Goal: Task Accomplishment & Management: Use online tool/utility

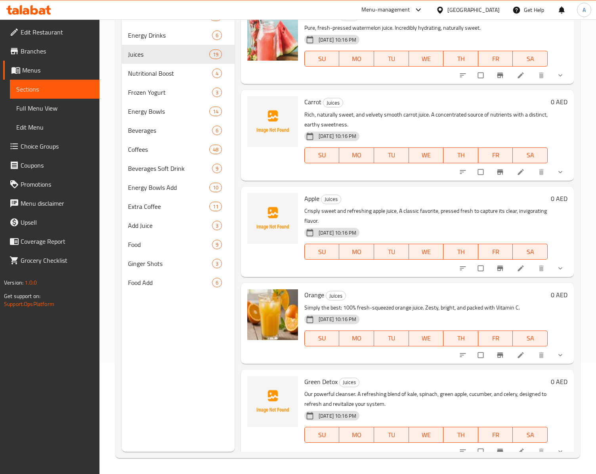
scroll to position [1350, 0]
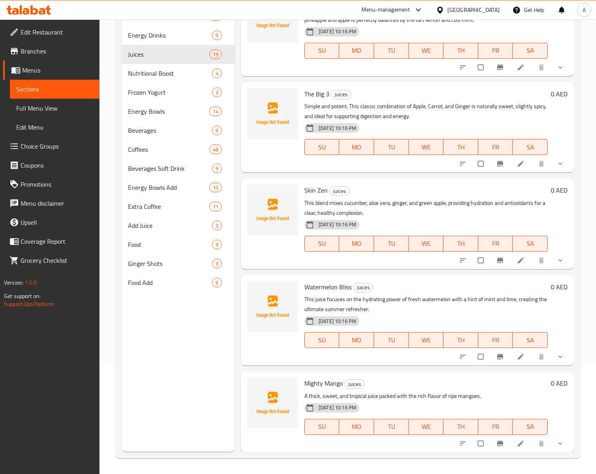
click at [306, 186] on span "Skin Zen" at bounding box center [316, 190] width 23 height 12
copy span "Skin"
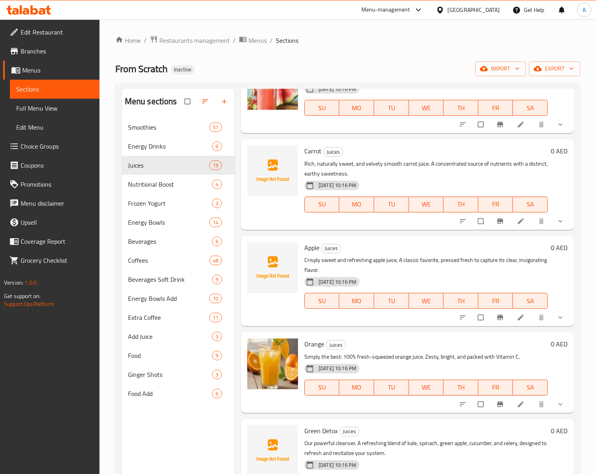
scroll to position [0, 0]
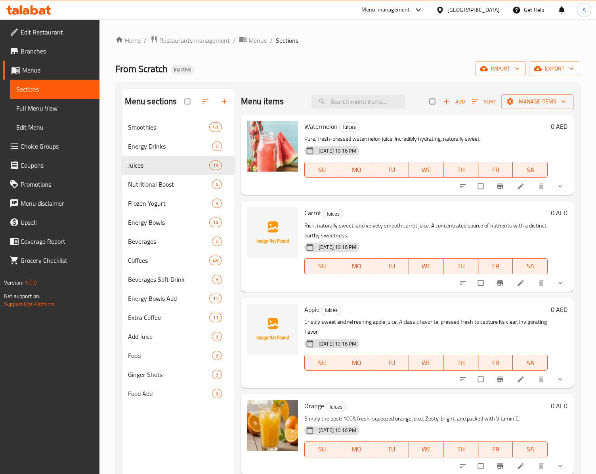
drag, startPoint x: 389, startPoint y: 140, endPoint x: 378, endPoint y: 121, distance: 21.0
click at [367, 99] on input "search" at bounding box center [359, 102] width 94 height 14
paste input "Acai"
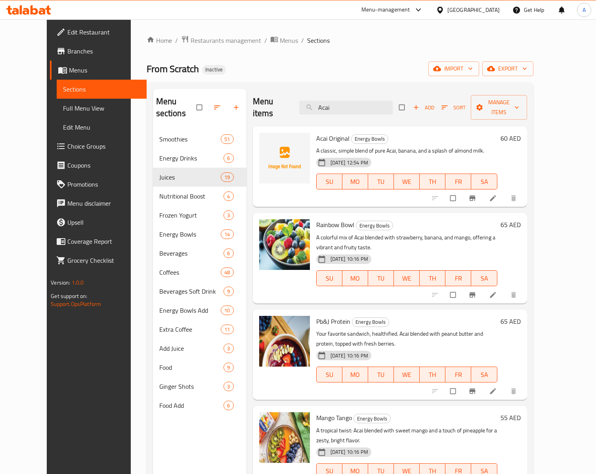
drag, startPoint x: 355, startPoint y: 99, endPoint x: 297, endPoint y: 109, distance: 58.8
click at [297, 109] on div "Menu items Acai Add Sort Manage items" at bounding box center [390, 108] width 274 height 38
paste input "Greek"
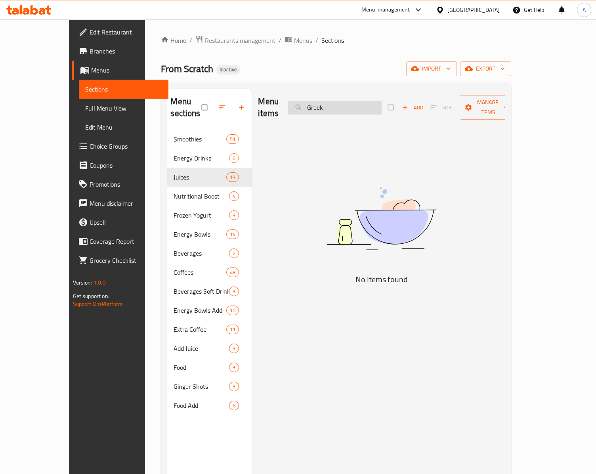
click at [356, 101] on input "Greek" at bounding box center [335, 108] width 94 height 14
type input "Greek"
drag, startPoint x: 354, startPoint y: 103, endPoint x: 280, endPoint y: 112, distance: 74.3
click at [280, 112] on div "Menu items Greek Add Sort Manage items" at bounding box center [381, 108] width 247 height 38
click at [90, 51] on span "Branches" at bounding box center [126, 51] width 73 height 10
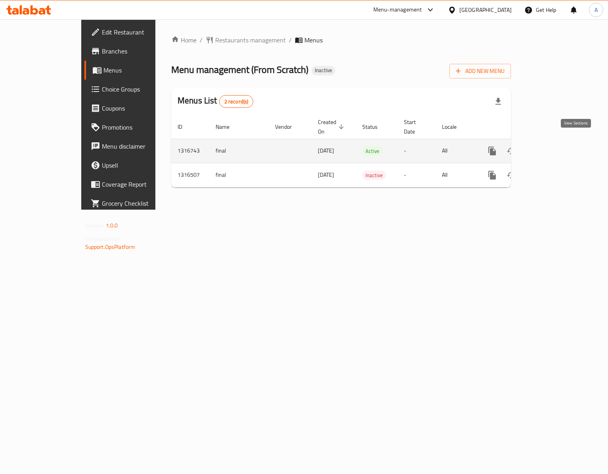
click at [554, 146] on icon "enhanced table" at bounding box center [550, 151] width 10 height 10
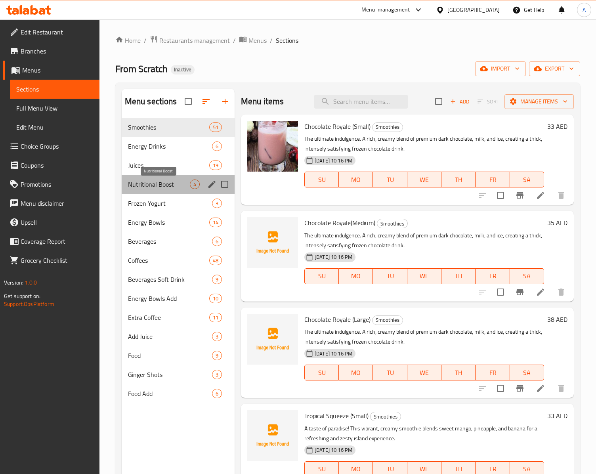
click at [165, 182] on div "Nutritional Boost 4" at bounding box center [178, 184] width 113 height 19
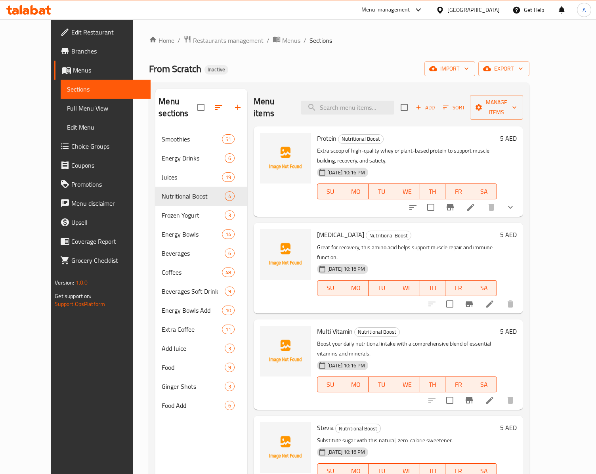
click at [317, 132] on span "Protein" at bounding box center [326, 138] width 19 height 12
copy h6 "Protein"
click at [320, 229] on span "[MEDICAL_DATA]" at bounding box center [340, 235] width 47 height 12
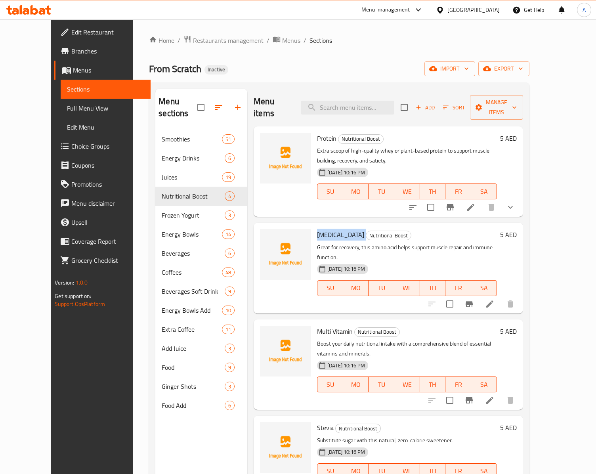
copy h6 "[MEDICAL_DATA]"
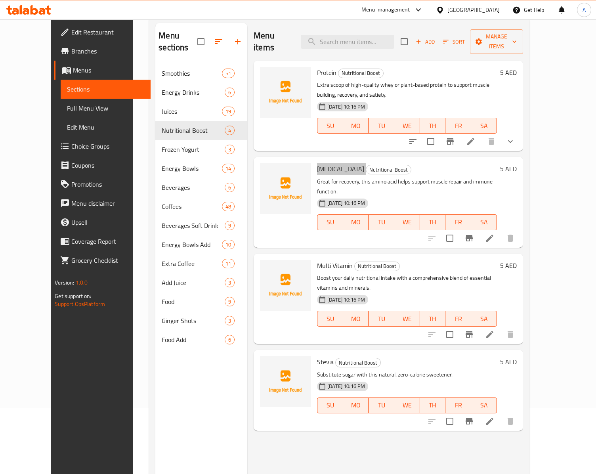
scroll to position [113, 0]
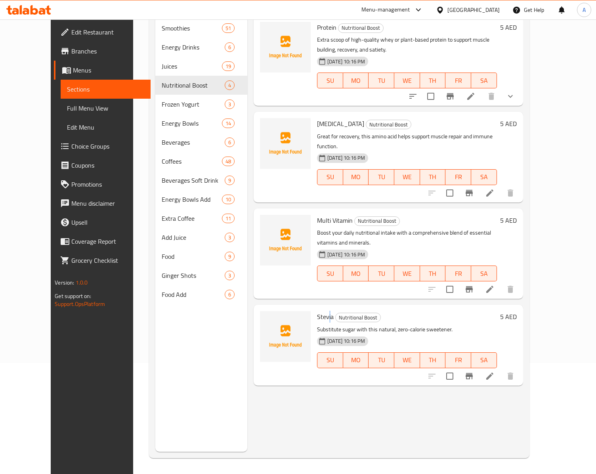
click at [317, 311] on span "Stevia" at bounding box center [325, 317] width 17 height 12
copy span "i"
click at [314, 308] on div "Stevia Nutritional Boost Substitute sugar with this natural, zero-calorie sweet…" at bounding box center [407, 345] width 186 height 74
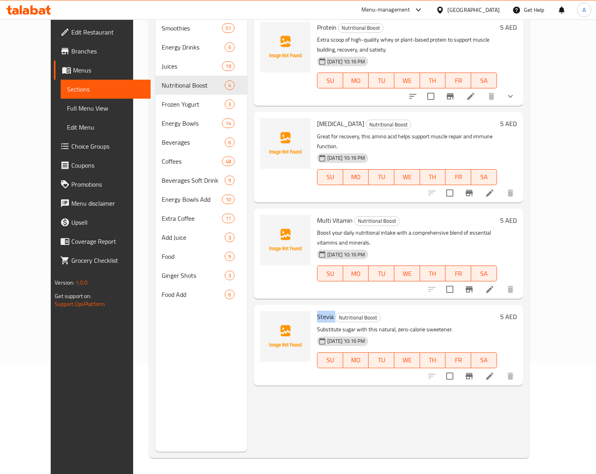
click at [314, 308] on div "Stevia Nutritional Boost Substitute sugar with this natural, zero-calorie sweet…" at bounding box center [407, 345] width 186 height 74
copy h6 "Stevia"
click at [317, 215] on span "Multi Vitamin" at bounding box center [335, 221] width 36 height 12
click at [325, 215] on span "Multi Vitamin" at bounding box center [335, 221] width 36 height 12
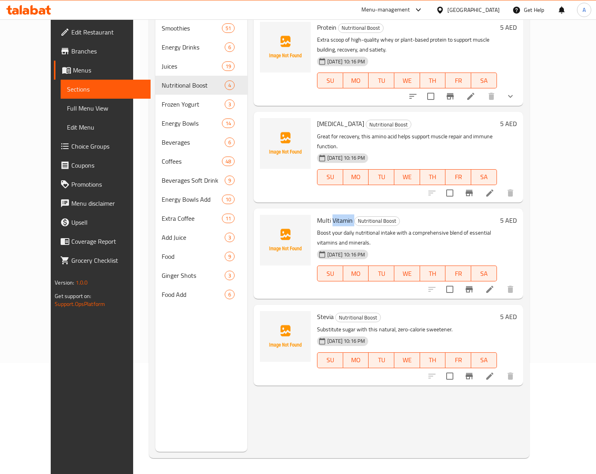
click at [325, 215] on span "Multi Vitamin" at bounding box center [335, 221] width 36 height 12
copy h6 "Vitamin"
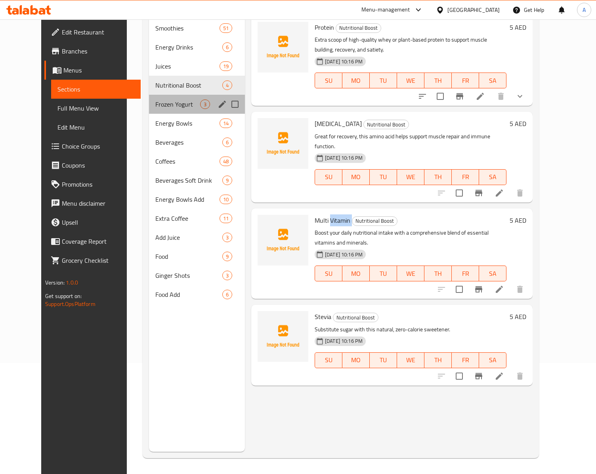
click at [160, 98] on div "Frozen Yogurt 3" at bounding box center [197, 104] width 96 height 19
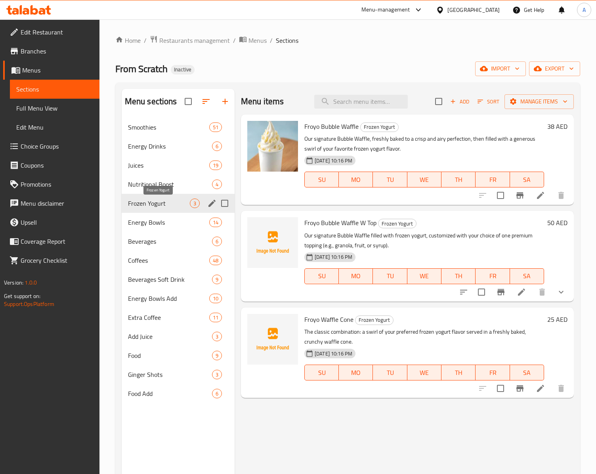
click at [148, 199] on div "Frozen Yogurt 3" at bounding box center [178, 203] width 113 height 19
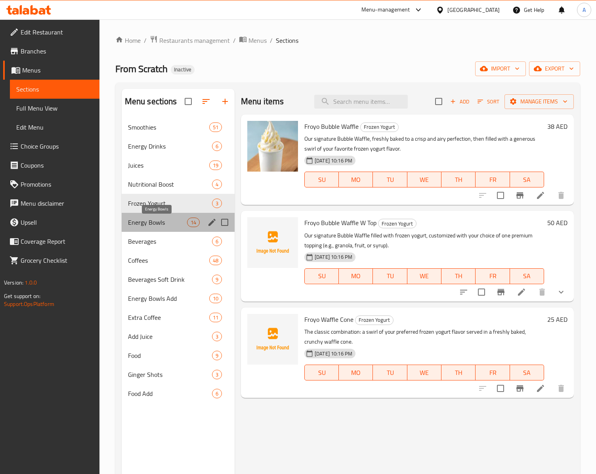
click at [147, 227] on span "Energy Bowls" at bounding box center [157, 223] width 59 height 10
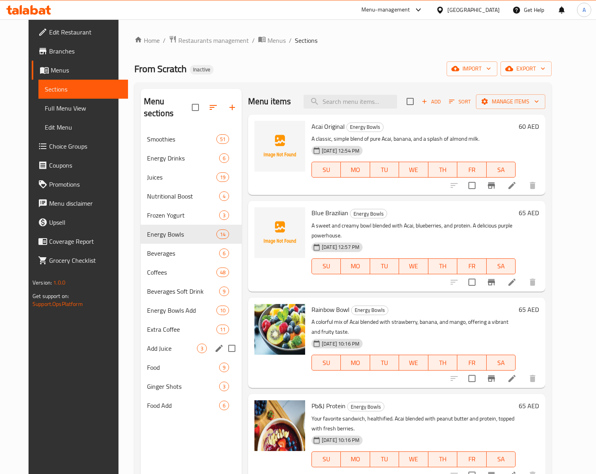
scroll to position [113, 0]
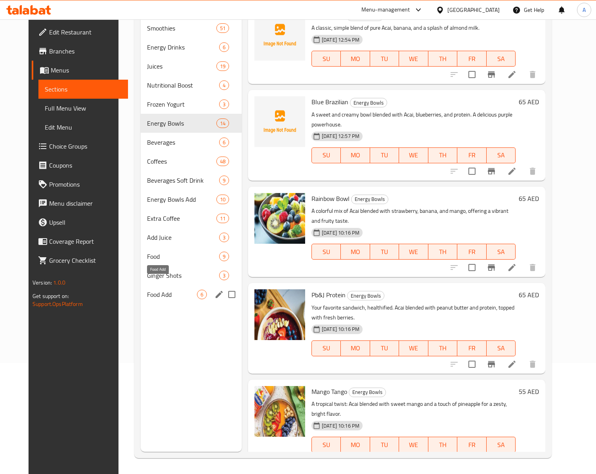
click at [147, 290] on span "Food Add" at bounding box center [172, 295] width 50 height 10
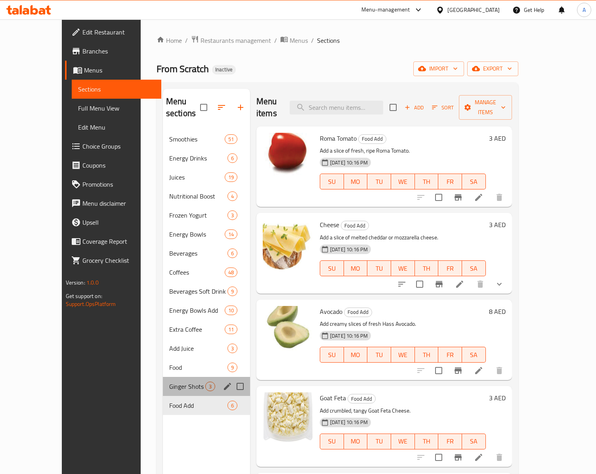
click at [163, 382] on div "Ginger Shots 3" at bounding box center [206, 386] width 87 height 19
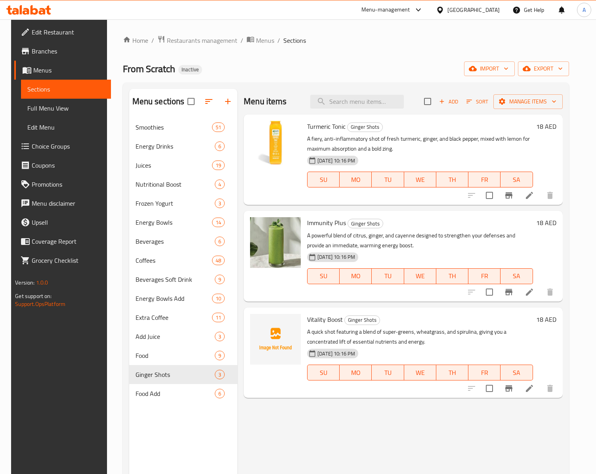
click at [312, 324] on span "Vitality Boost" at bounding box center [325, 320] width 36 height 12
copy span "Vitality"
click at [449, 324] on h6 "Vitality Boost Ginger Shots" at bounding box center [420, 319] width 226 height 11
click at [377, 365] on div "SU MO TU WE TH FR SA" at bounding box center [420, 373] width 232 height 22
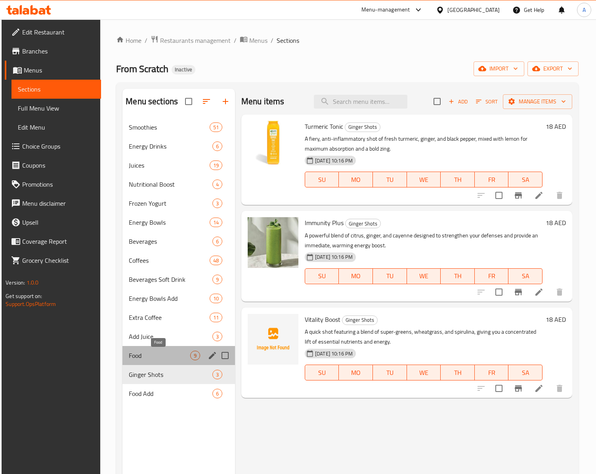
click at [160, 359] on span "Food" at bounding box center [159, 356] width 61 height 10
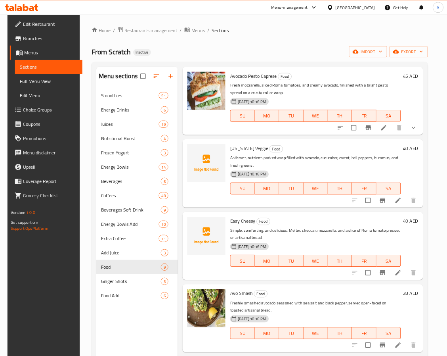
scroll to position [414, 0]
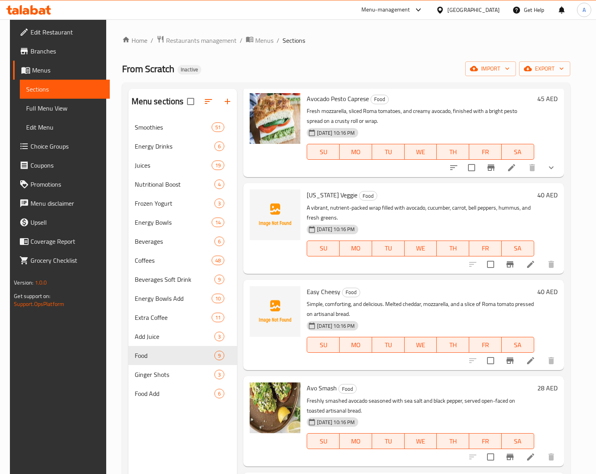
click at [309, 190] on span "[US_STATE] Veggie" at bounding box center [332, 195] width 51 height 12
click at [338, 191] on span "[US_STATE] Veggie" at bounding box center [332, 195] width 51 height 12
copy h6 "Veggie"
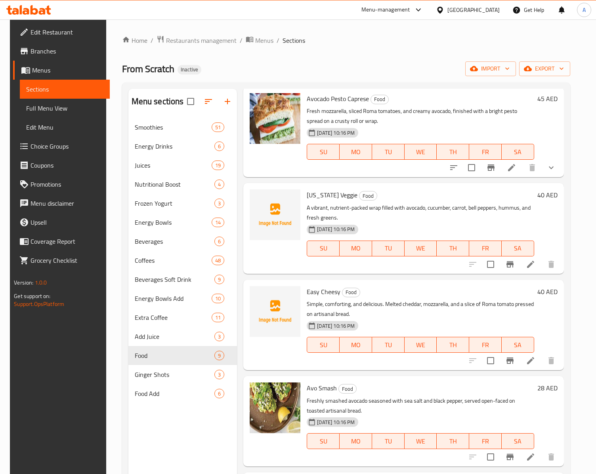
click at [315, 293] on span "Easy Cheesy" at bounding box center [324, 292] width 34 height 12
click at [329, 293] on span "Easy Cheesy" at bounding box center [324, 292] width 34 height 12
copy h6 "Cheesy"
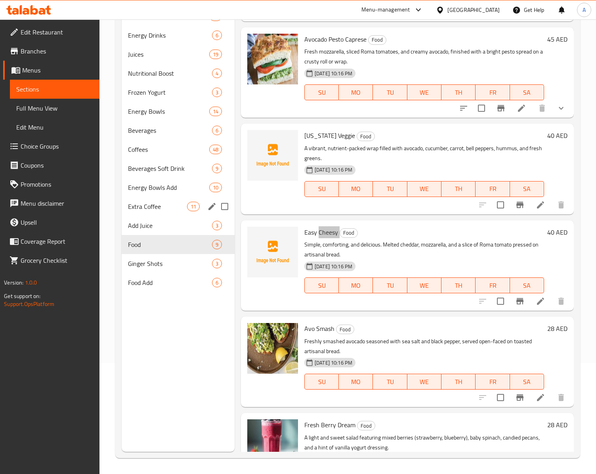
scroll to position [335, 0]
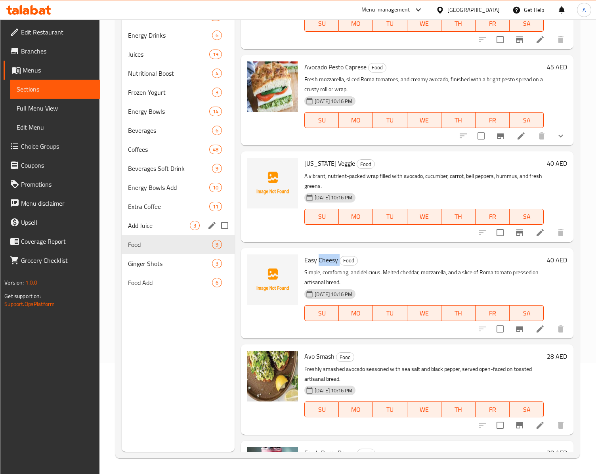
click at [145, 232] on div "Add Juice 3" at bounding box center [178, 225] width 113 height 19
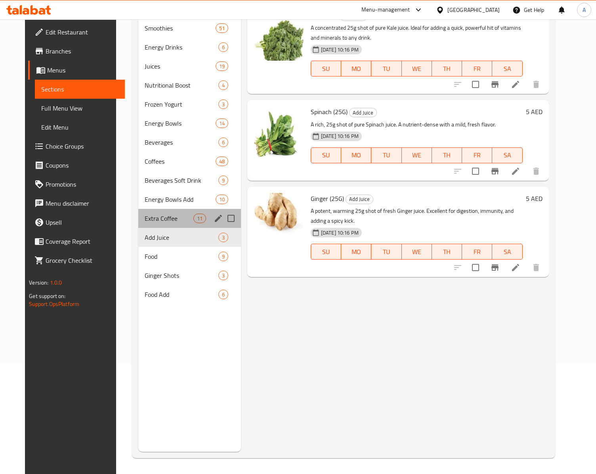
click at [156, 209] on div "Extra Coffee 11" at bounding box center [189, 218] width 103 height 19
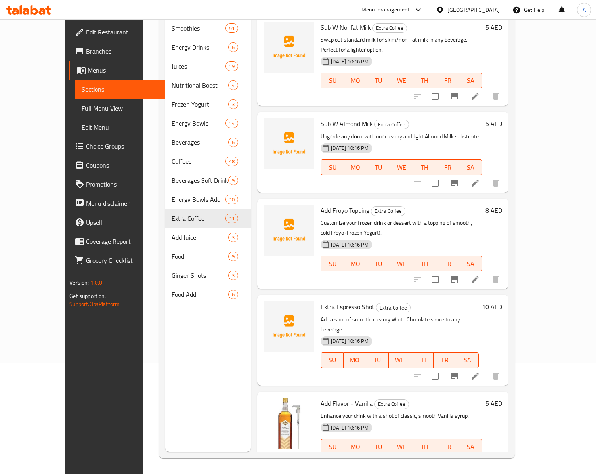
click at [321, 205] on span "Add Froyo Topping" at bounding box center [345, 211] width 49 height 12
copy span "Froyo"
click at [321, 118] on span "Sub W Almond Milk" at bounding box center [347, 124] width 52 height 12
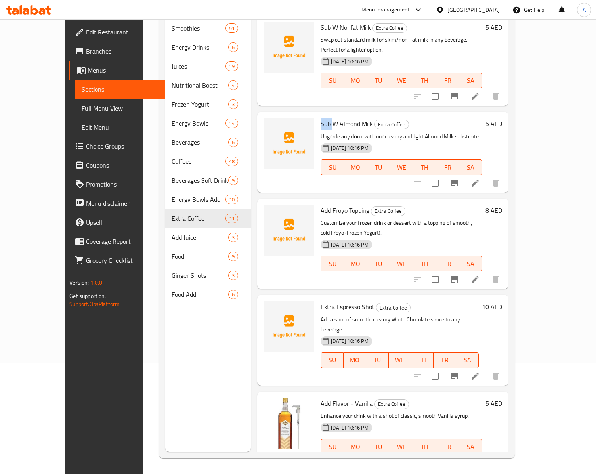
copy span "Sub"
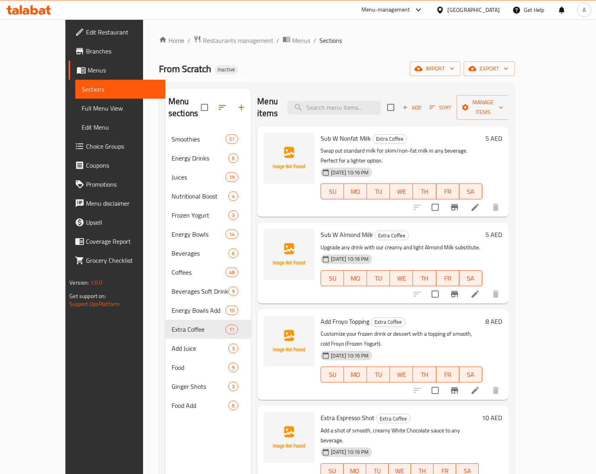
click at [318, 130] on div "Sub W Nonfat Milk Extra Coffee Swap out standard milk for skim/non-fat milk in …" at bounding box center [402, 172] width 168 height 84
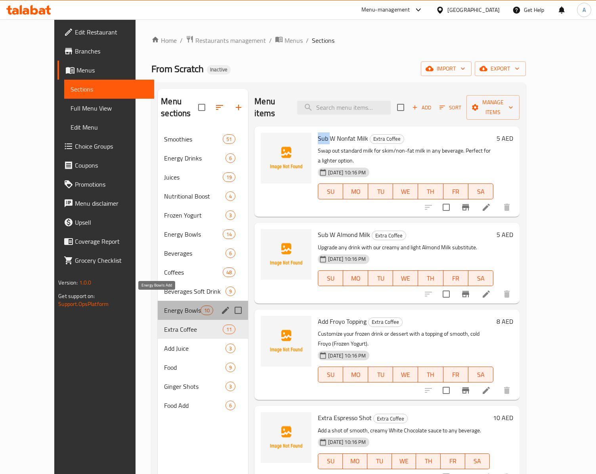
click at [164, 306] on span "Energy Bowls Add" at bounding box center [182, 311] width 36 height 10
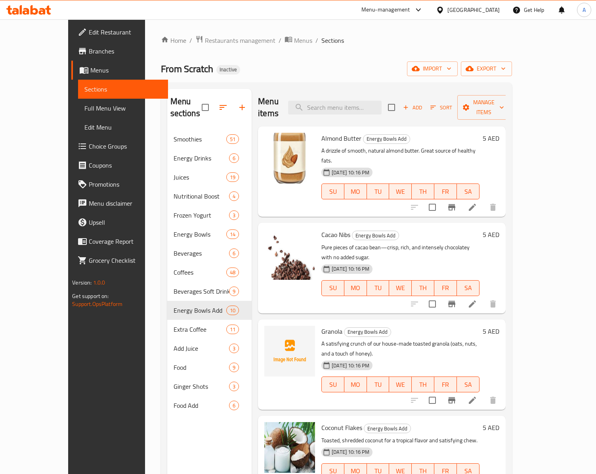
click at [322, 326] on span "Granola" at bounding box center [332, 332] width 21 height 12
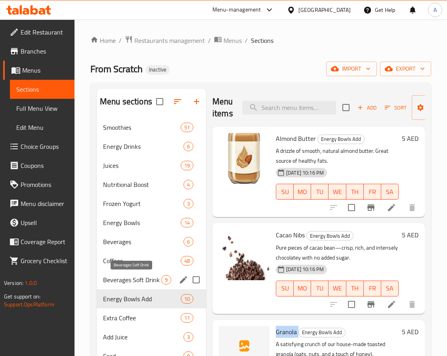
click at [160, 277] on span "Beverages Soft Drink" at bounding box center [132, 280] width 58 height 10
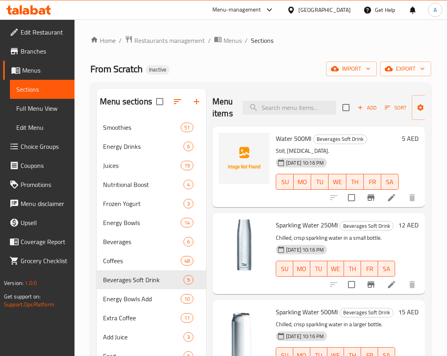
click at [284, 135] on span "Water 500Ml" at bounding box center [294, 138] width 36 height 12
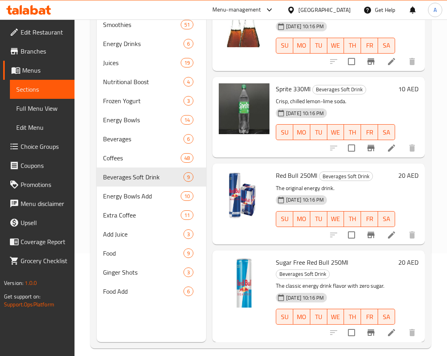
scroll to position [111, 0]
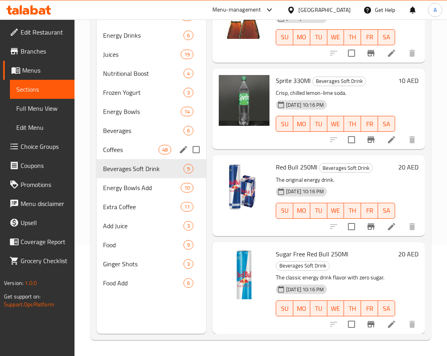
drag, startPoint x: 114, startPoint y: 152, endPoint x: 187, endPoint y: 156, distance: 73.1
click at [114, 152] on span "Coffees" at bounding box center [131, 150] width 56 height 10
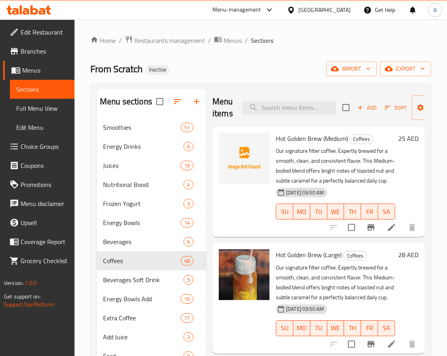
click at [290, 140] on span "Hot Golden Brew (Medium)" at bounding box center [312, 138] width 72 height 12
click at [317, 138] on span "Hot Golden Brew (Medium)" at bounding box center [312, 138] width 72 height 12
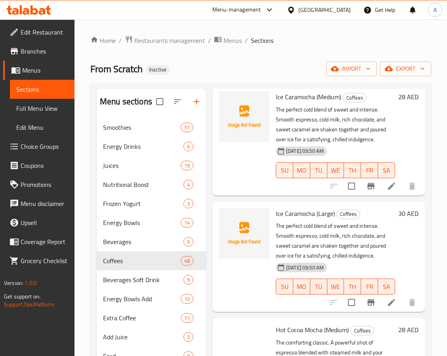
scroll to position [833, 0]
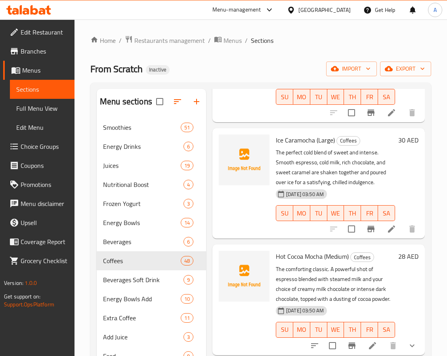
click at [303, 146] on span "Ice Caramocha (Large)" at bounding box center [305, 140] width 59 height 12
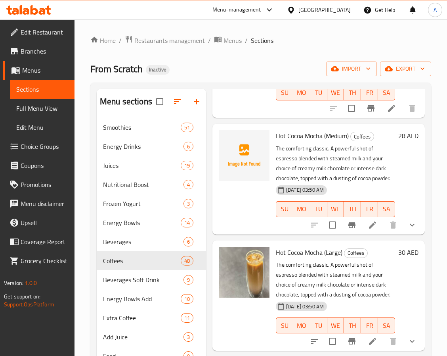
scroll to position [1190, 0]
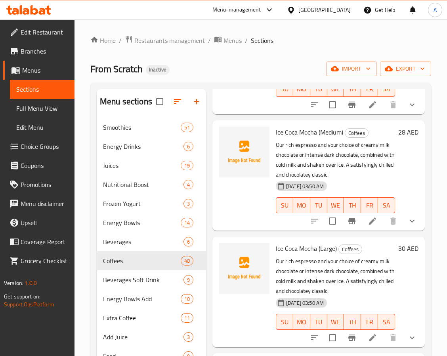
click at [290, 138] on span "Ice Coca Mocha (Medium)" at bounding box center [309, 132] width 67 height 12
click at [312, 138] on span "Ice Coca Mocha (Medium)" at bounding box center [309, 132] width 67 height 12
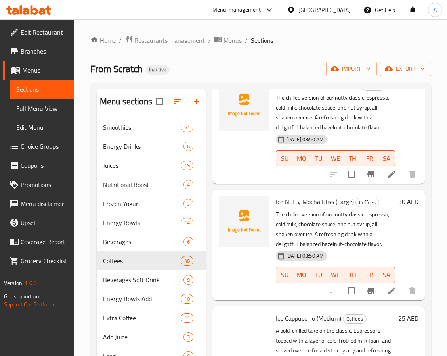
scroll to position [1725, 0]
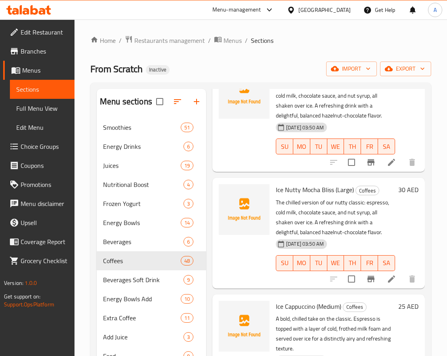
click at [292, 79] on span "Ice Nutty Mocha Bliss (Medium)" at bounding box center [318, 73] width 84 height 12
click at [245, 72] on div "From Scratch Inactive import export" at bounding box center [260, 68] width 341 height 15
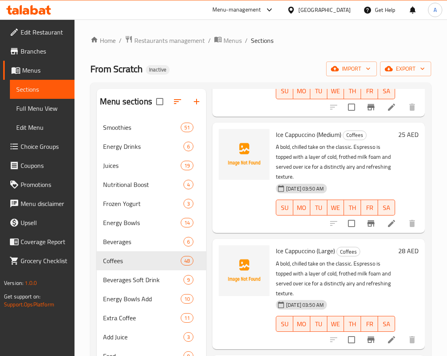
scroll to position [1963, 0]
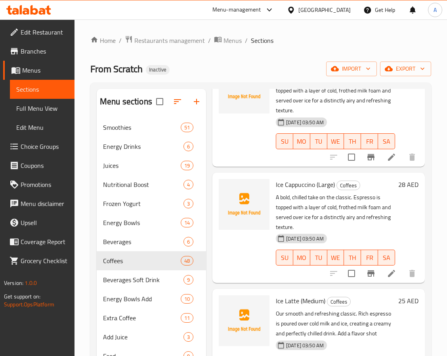
click at [303, 74] on span "Ice Cappuccino (Medium)" at bounding box center [308, 68] width 65 height 12
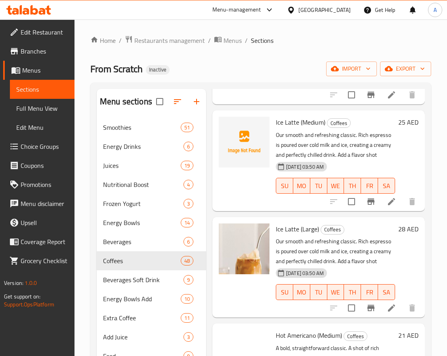
scroll to position [2201, 0]
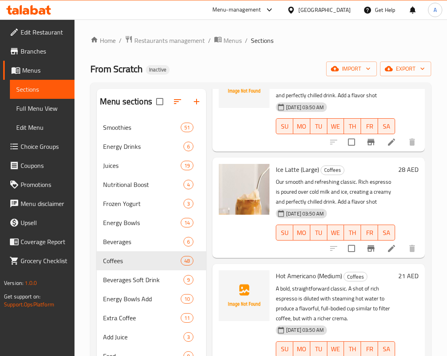
click at [286, 69] on span "Ice Latte (Medium)" at bounding box center [301, 63] width 50 height 12
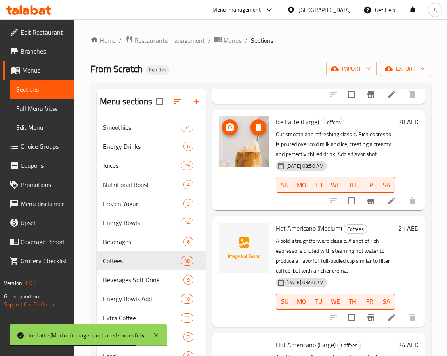
scroll to position [2320, 0]
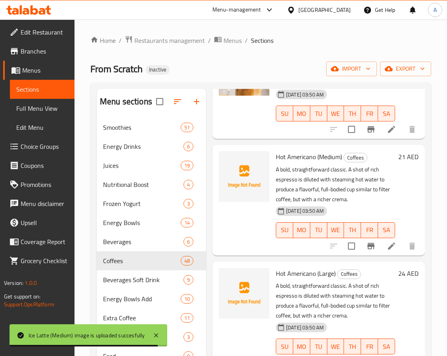
click at [294, 163] on span "Hot Americano (Medium)" at bounding box center [309, 157] width 66 height 12
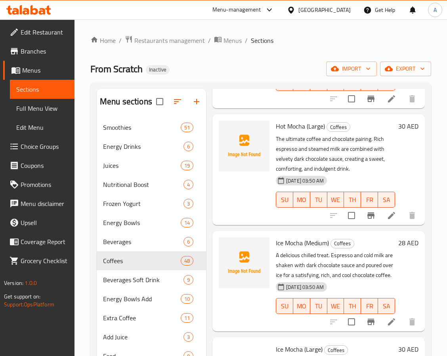
scroll to position [2915, 0]
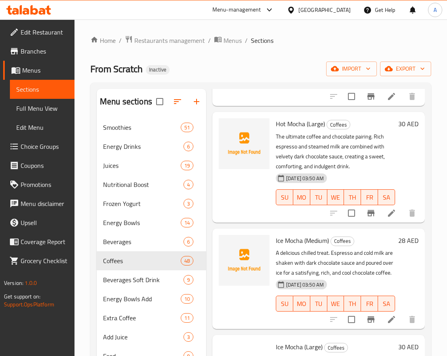
click at [295, 130] on span "Hot Mocha (Large)" at bounding box center [300, 124] width 49 height 12
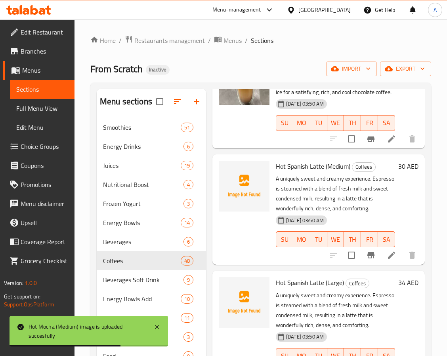
scroll to position [3212, 0]
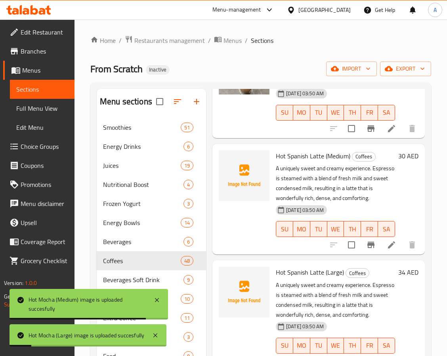
click at [292, 162] on span "Hot Spanish Latte (Medium)" at bounding box center [313, 156] width 75 height 12
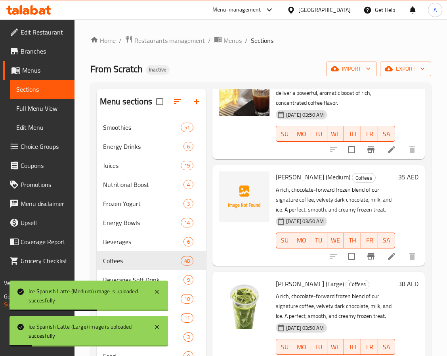
scroll to position [3926, 0]
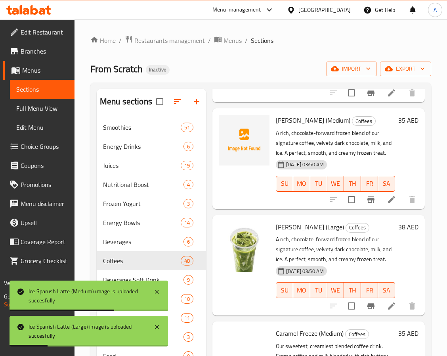
click at [286, 126] on span "[PERSON_NAME] (Medium)" at bounding box center [313, 120] width 75 height 12
click at [300, 126] on span "[PERSON_NAME] (Medium)" at bounding box center [313, 120] width 75 height 12
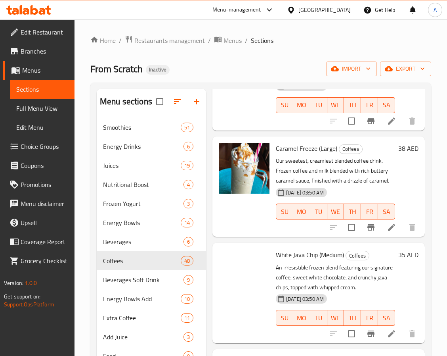
scroll to position [4224, 0]
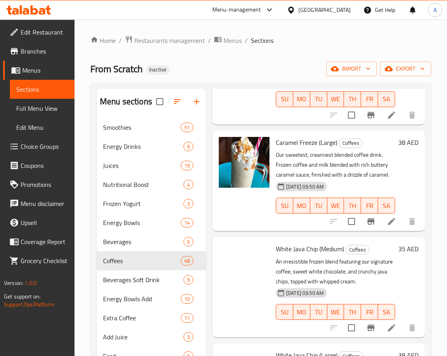
click at [286, 42] on span "Caramel Freeze (Medium)" at bounding box center [310, 36] width 68 height 12
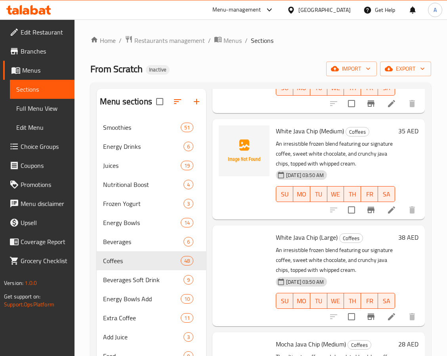
scroll to position [4343, 0]
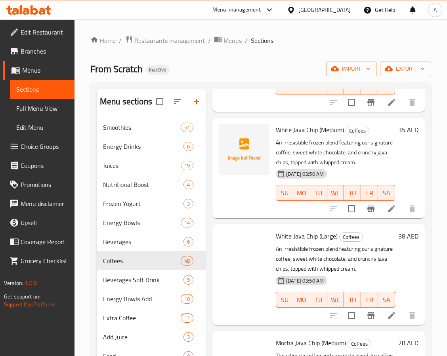
click at [281, 136] on span "White Java Chip (Medium)" at bounding box center [310, 130] width 68 height 12
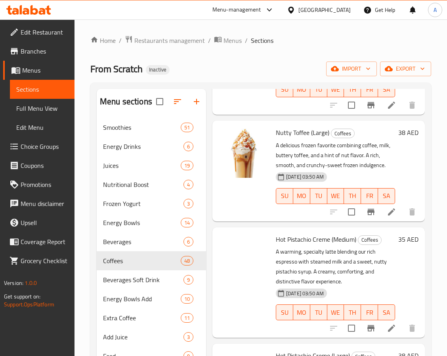
scroll to position [4878, 0]
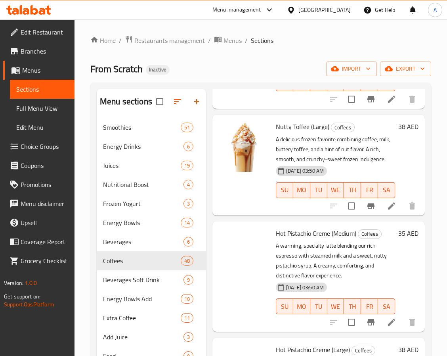
click at [290, 26] on span "Nutty Toffee (Medium)" at bounding box center [306, 20] width 60 height 12
click at [295, 26] on span "Nutty Toffee (Medium)" at bounding box center [306, 20] width 60 height 12
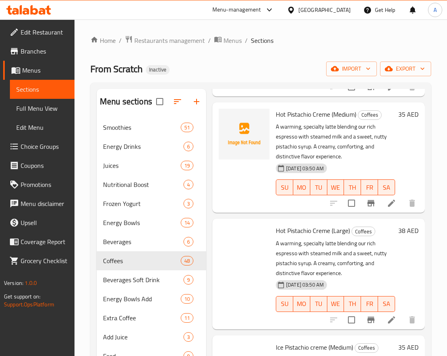
scroll to position [5176, 0]
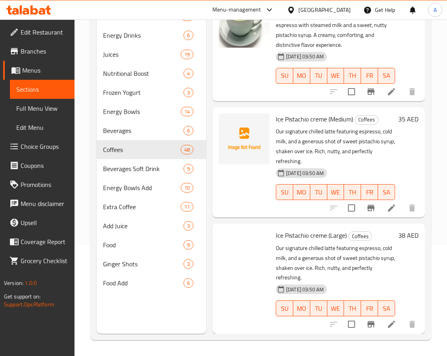
scroll to position [5338, 0]
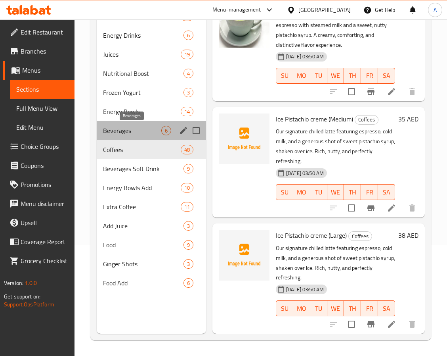
click at [128, 130] on span "Beverages" at bounding box center [132, 131] width 58 height 10
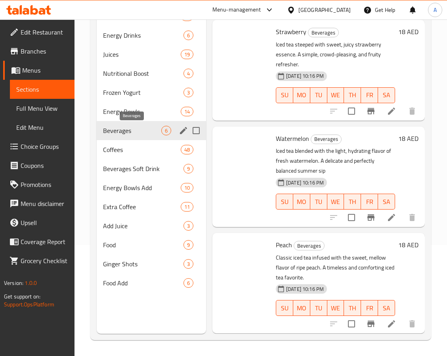
scroll to position [323, 0]
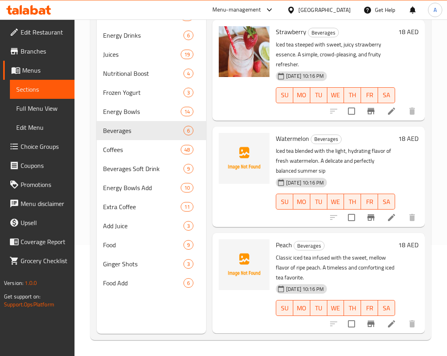
click at [273, 259] on div "Peach Beverages Classic iced tea infused with the sweet, mellow flavor of ripe …" at bounding box center [336, 283] width 126 height 94
drag, startPoint x: 273, startPoint y: 259, endPoint x: 336, endPoint y: 262, distance: 62.7
click at [336, 262] on div "Peach Beverages Classic iced tea infused with the sweet, mellow flavor of ripe …" at bounding box center [336, 283] width 126 height 94
click at [282, 132] on span "Watermelon" at bounding box center [292, 138] width 33 height 12
click at [283, 239] on span "Peach" at bounding box center [284, 245] width 16 height 12
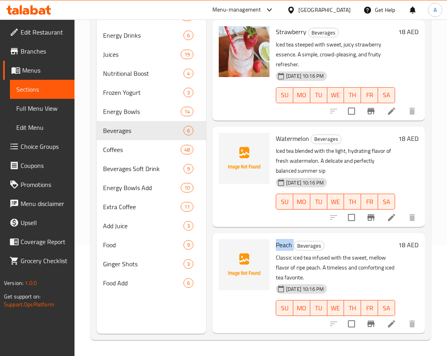
click at [283, 239] on span "Peach" at bounding box center [284, 245] width 16 height 12
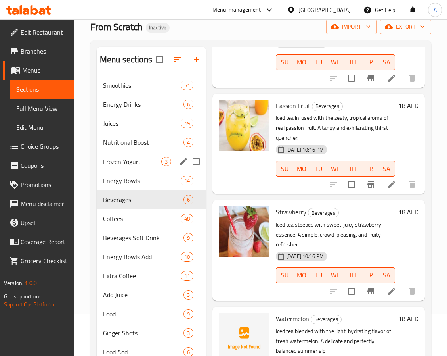
scroll to position [0, 0]
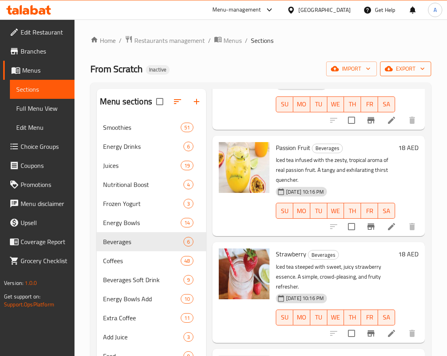
click at [407, 62] on button "export" at bounding box center [405, 68] width 51 height 15
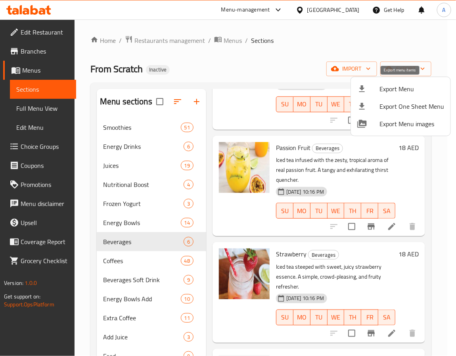
click at [387, 88] on span "Export Menu" at bounding box center [412, 89] width 65 height 10
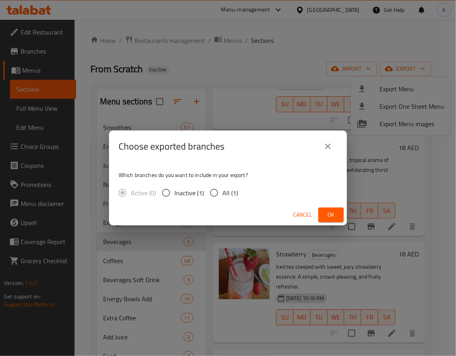
click at [220, 193] on input "All (1)" at bounding box center [214, 192] width 17 height 17
radio input "true"
click at [338, 214] on button "Ok" at bounding box center [330, 214] width 25 height 15
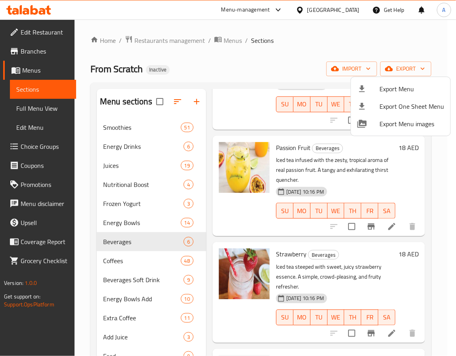
click at [339, 9] on div at bounding box center [228, 178] width 456 height 356
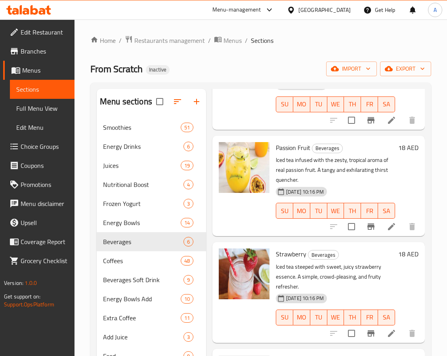
click at [339, 9] on div "[GEOGRAPHIC_DATA]" at bounding box center [325, 10] width 52 height 9
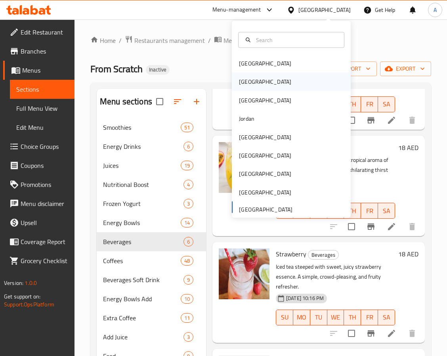
click at [239, 83] on div "[GEOGRAPHIC_DATA]" at bounding box center [265, 81] width 52 height 9
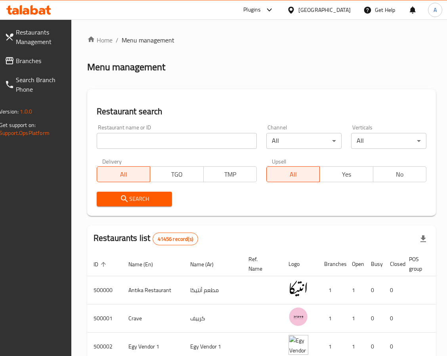
click at [43, 56] on span "Branches" at bounding box center [40, 61] width 48 height 10
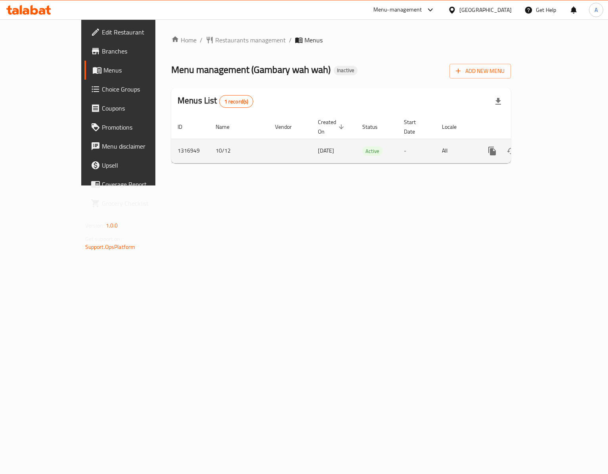
click at [554, 146] on icon "enhanced table" at bounding box center [550, 151] width 10 height 10
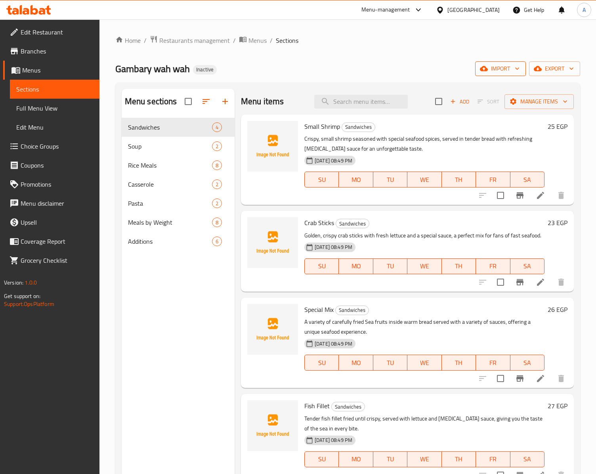
click at [494, 75] on button "import" at bounding box center [501, 68] width 51 height 15
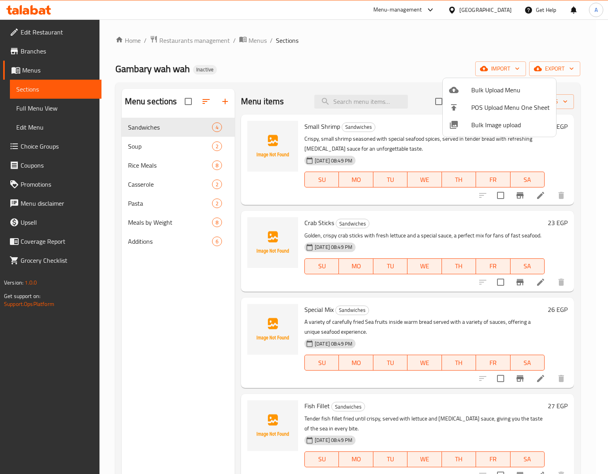
click at [484, 121] on span "Bulk Image upload" at bounding box center [511, 125] width 79 height 10
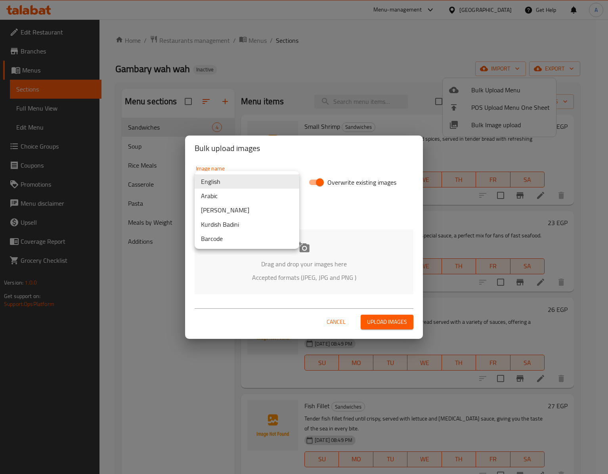
click at [232, 178] on body "​ Menu-management Egypt Get Help A Edit Restaurant Branches Menus Sections Full…" at bounding box center [304, 246] width 608 height 455
click at [230, 197] on li "Arabic" at bounding box center [247, 196] width 105 height 14
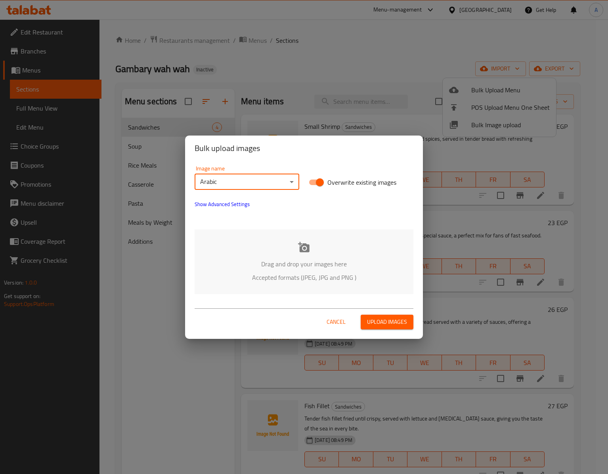
click at [301, 255] on div "Drag and drop your images here Accepted formats (JPEG, JPG and PNG )" at bounding box center [304, 262] width 219 height 65
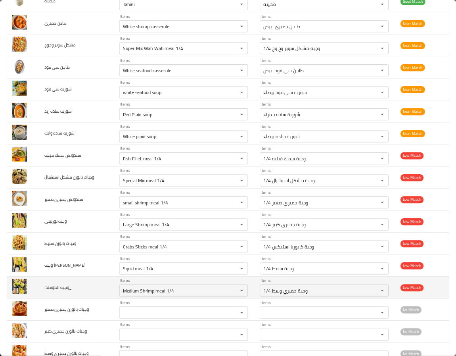
scroll to position [516, 0]
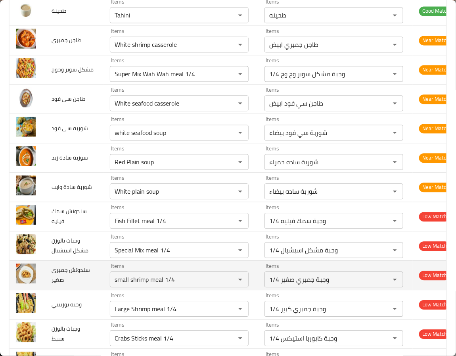
click at [104, 290] on td "Items small shrimp meal 1/4 Items" at bounding box center [181, 274] width 155 height 29
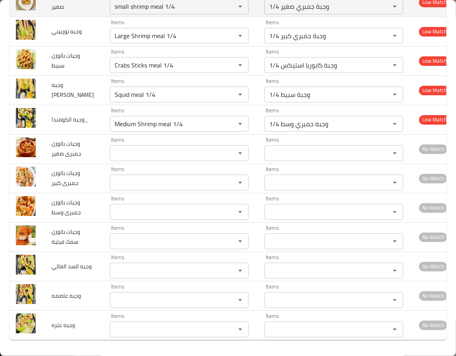
scroll to position [813, 0]
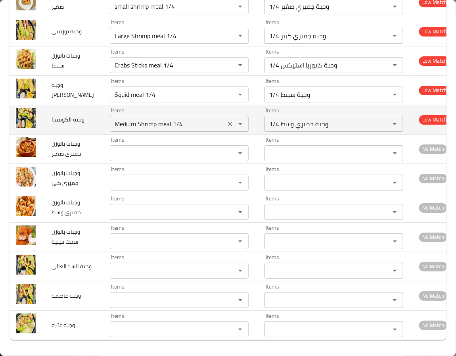
click at [226, 128] on icon "Clear" at bounding box center [230, 124] width 8 height 8
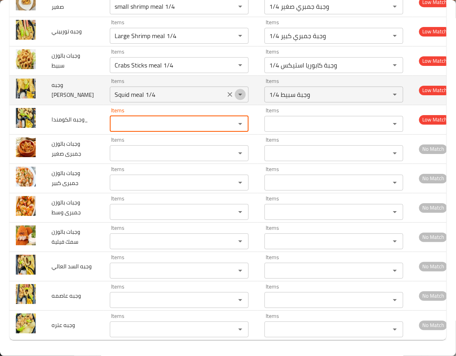
click at [236, 99] on icon "Open" at bounding box center [241, 95] width 10 height 10
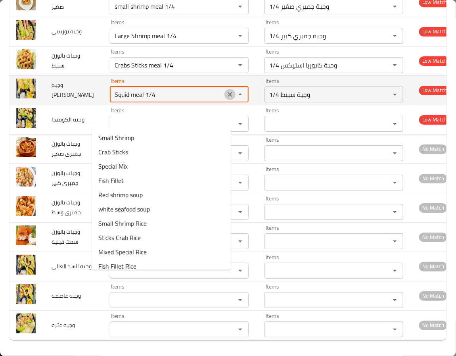
click at [226, 98] on icon "Clear" at bounding box center [230, 94] width 8 height 8
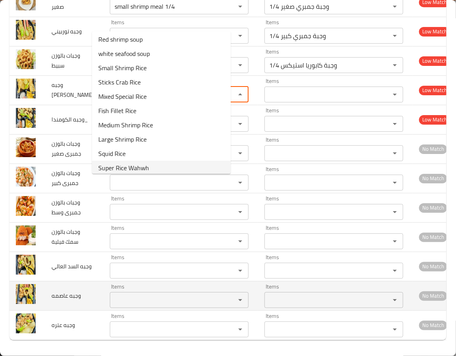
scroll to position [909, 0]
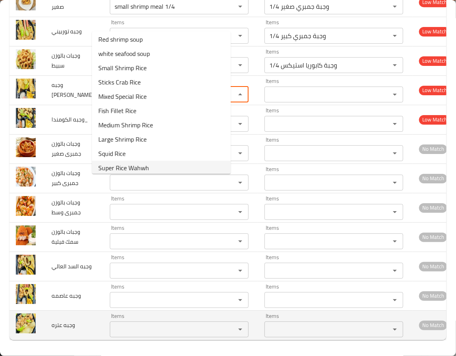
click at [70, 324] on td "وجبه عتره" at bounding box center [74, 324] width 58 height 29
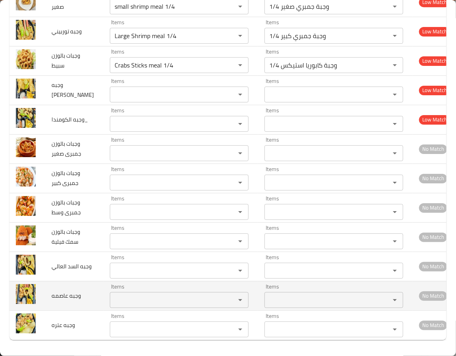
click at [123, 294] on عاصمه "Items" at bounding box center [167, 299] width 111 height 11
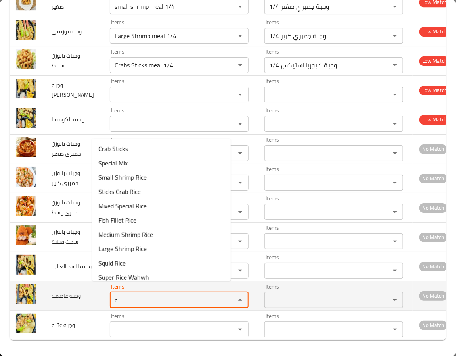
type عاصمه "ca"
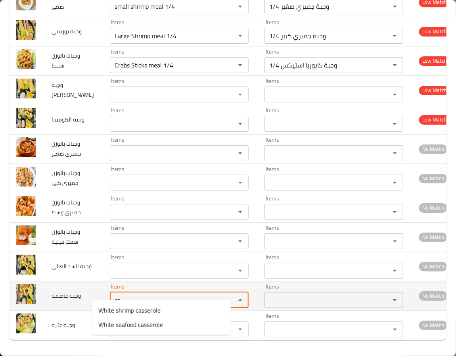
drag, startPoint x: 133, startPoint y: 290, endPoint x: 80, endPoint y: 288, distance: 53.6
click at [80, 288] on tr "وجبه عاصمه Items ca Items Items Items No Match" at bounding box center [234, 295] width 449 height 29
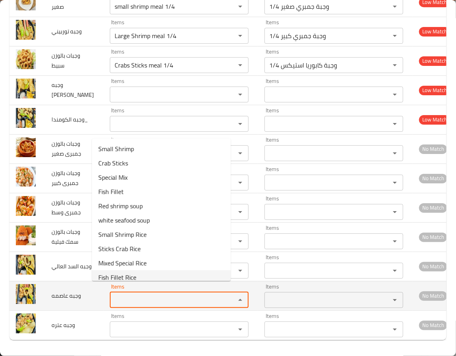
click at [59, 296] on td "وجبه عاصمه" at bounding box center [74, 295] width 58 height 29
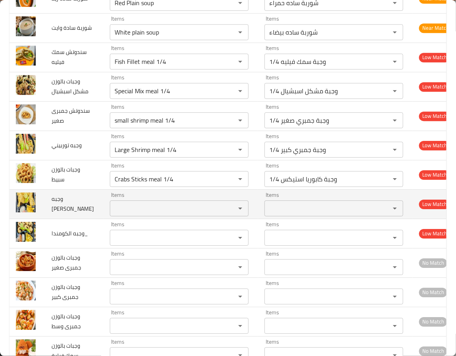
scroll to position [671, 0]
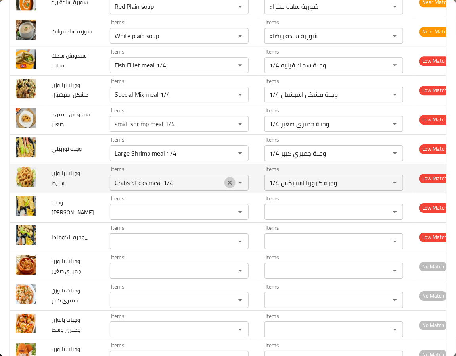
click at [228, 185] on icon "Clear" at bounding box center [230, 182] width 5 height 5
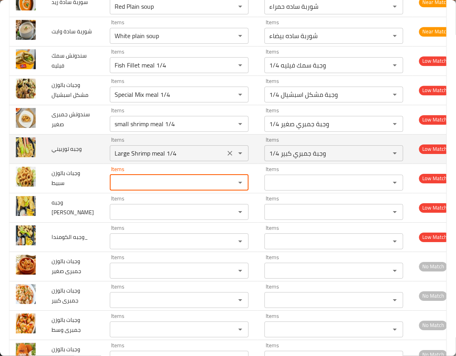
click at [228, 155] on icon "Clear" at bounding box center [230, 153] width 5 height 5
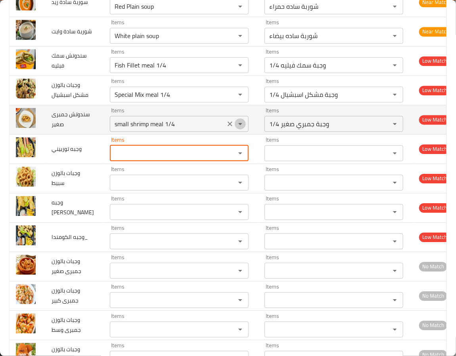
click at [236, 128] on icon "Open" at bounding box center [241, 124] width 10 height 10
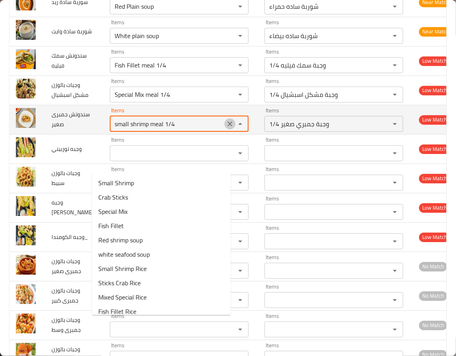
click at [226, 128] on icon "Clear" at bounding box center [230, 124] width 8 height 8
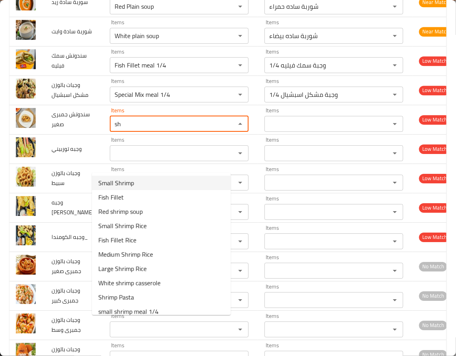
drag, startPoint x: 211, startPoint y: 168, endPoint x: 107, endPoint y: 172, distance: 103.6
click at [117, 172] on body "​ Menu-management Egypt Get Help A Edit Restaurant Branches Menus Sections Full…" at bounding box center [228, 187] width 456 height 336
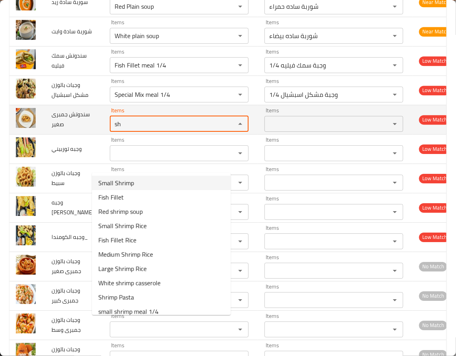
type صغير "sh"
click at [130, 134] on td "Items Items" at bounding box center [181, 119] width 155 height 29
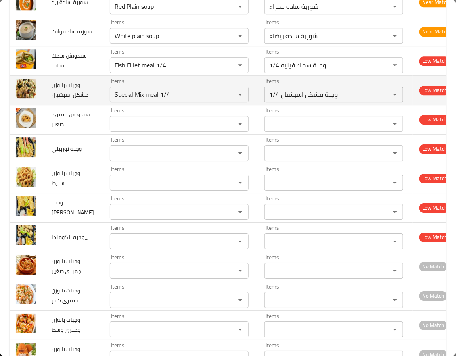
click at [200, 105] on td "Items Special Mix meal 1/4 Items" at bounding box center [181, 89] width 155 height 29
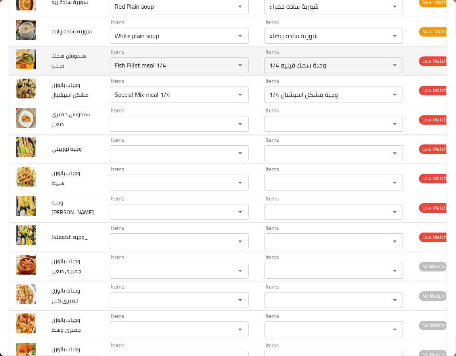
click at [160, 75] on td "Items Fish Fillet meal 1/4 Items" at bounding box center [181, 60] width 155 height 29
click at [226, 69] on icon "Clear" at bounding box center [230, 65] width 8 height 8
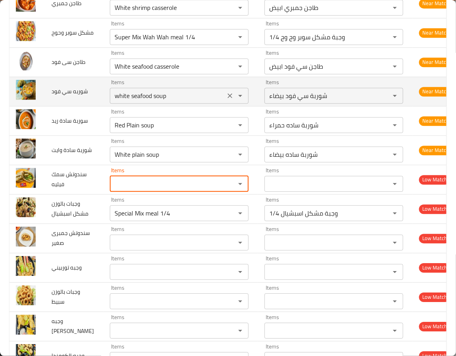
scroll to position [552, 0]
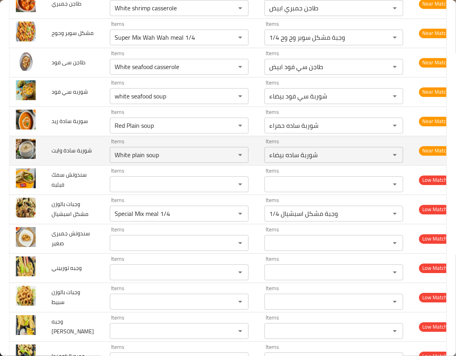
click at [74, 155] on span "شوربة سادة وايت" at bounding box center [72, 150] width 40 height 10
drag, startPoint x: 73, startPoint y: 175, endPoint x: 56, endPoint y: 161, distance: 22.2
click at [56, 161] on td "شوربة سادة وايت" at bounding box center [74, 150] width 58 height 29
click at [58, 165] on td "شوربة سادة وايت" at bounding box center [74, 150] width 58 height 29
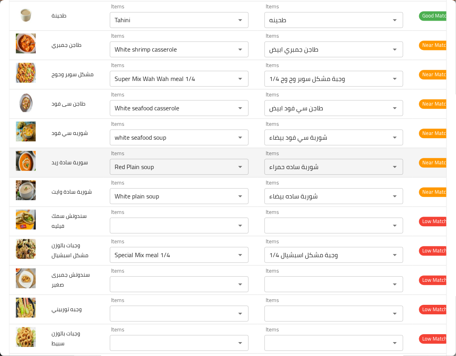
scroll to position [493, 0]
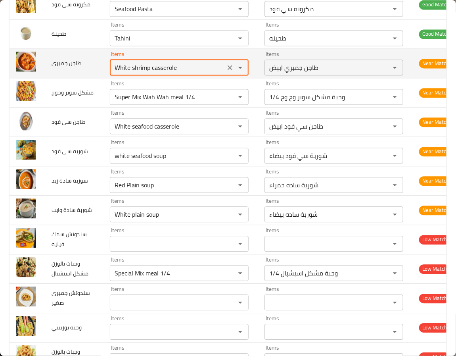
drag, startPoint x: 112, startPoint y: 75, endPoint x: 58, endPoint y: 79, distance: 54.0
click at [58, 78] on tr "طاجن جمبري Items White shrimp casserole Items Items طاجن جمبري ابيض Items Near …" at bounding box center [234, 62] width 449 height 29
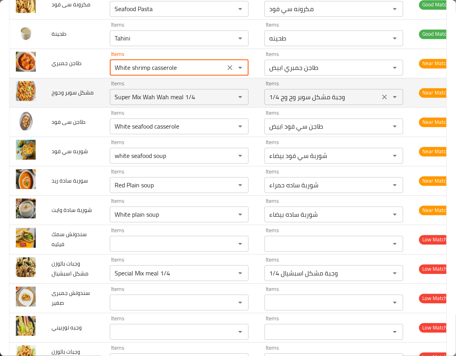
type جمبري "shrimp casserole"
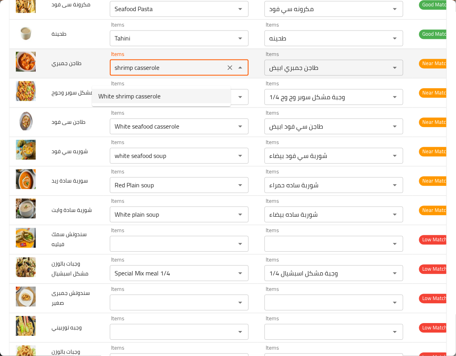
click at [112, 73] on جمبري "shrimp casserole" at bounding box center [167, 67] width 111 height 11
click at [112, 73] on جمبري "Items" at bounding box center [167, 67] width 111 height 11
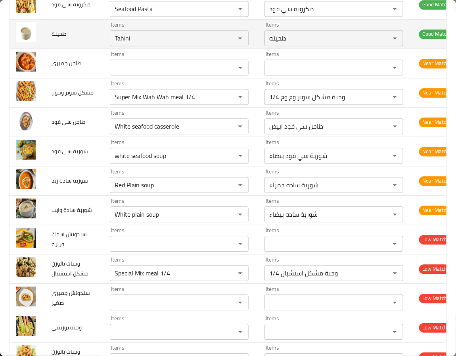
click at [130, 48] on td "Items Tahini Items" at bounding box center [181, 33] width 155 height 29
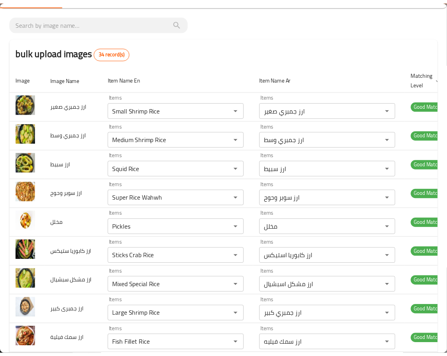
scroll to position [0, 0]
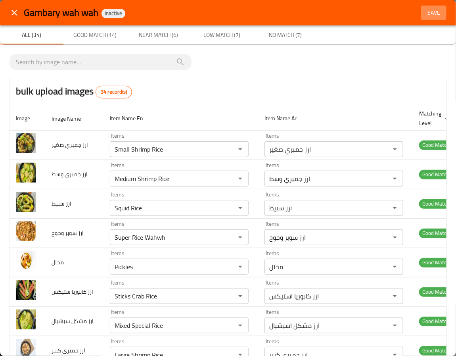
click at [425, 13] on span "Save" at bounding box center [433, 13] width 19 height 10
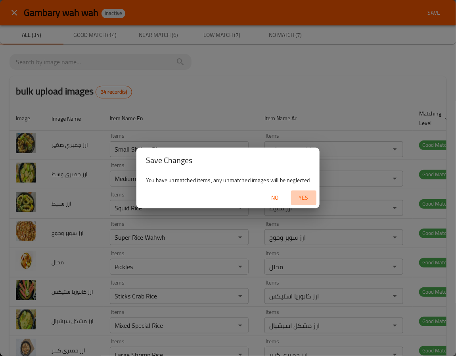
click at [303, 201] on span "Yes" at bounding box center [303, 198] width 19 height 10
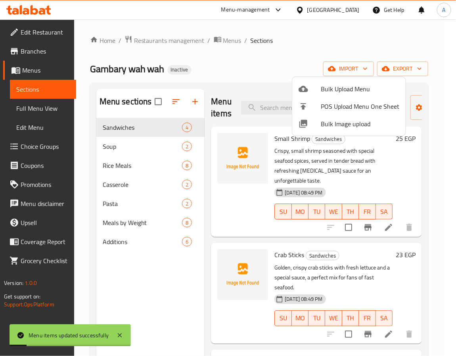
click at [135, 259] on div at bounding box center [228, 178] width 456 height 356
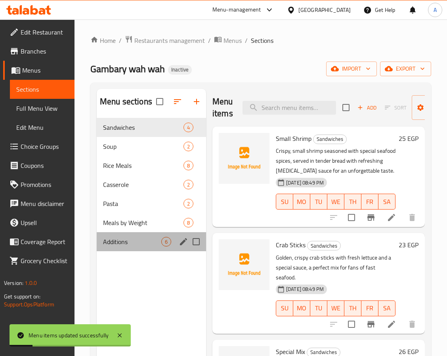
click at [134, 249] on div "Additions 6" at bounding box center [151, 241] width 109 height 19
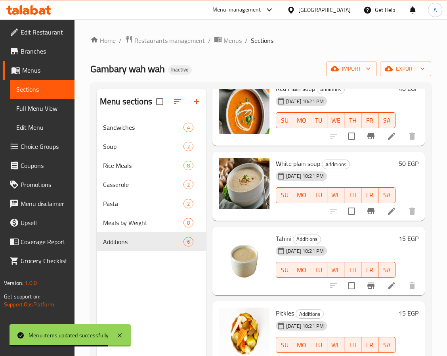
scroll to position [133, 0]
click at [118, 228] on div "Meals by Weight 8" at bounding box center [151, 222] width 109 height 19
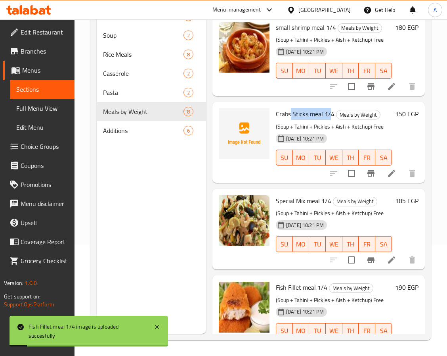
drag, startPoint x: 292, startPoint y: 112, endPoint x: 332, endPoint y: 110, distance: 40.5
click at [332, 110] on span "Crabs Sticks meal 1/4" at bounding box center [305, 114] width 59 height 12
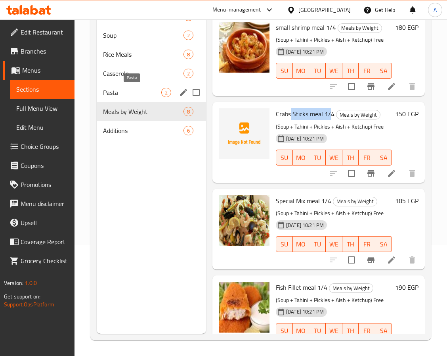
click at [138, 94] on span "Pasta" at bounding box center [132, 93] width 58 height 10
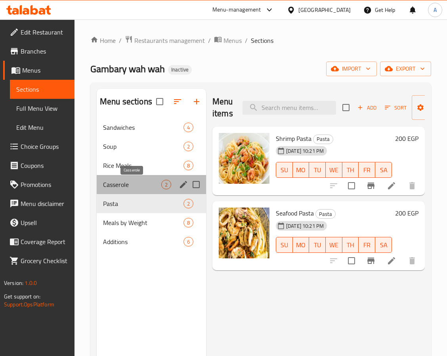
click at [117, 181] on span "Casserole" at bounding box center [132, 185] width 58 height 10
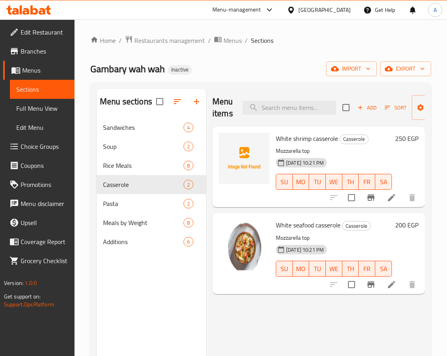
click at [288, 142] on span "White shrimp casserole" at bounding box center [307, 138] width 62 height 12
click at [288, 140] on span "White shrimp casserole" at bounding box center [307, 138] width 62 height 12
copy h6 "White shrimp casserole"
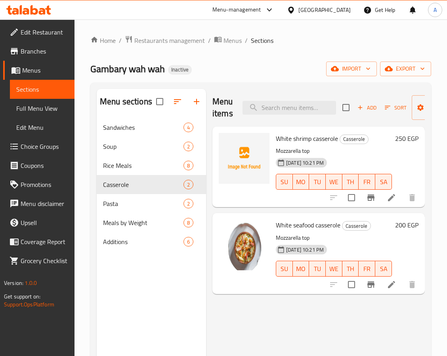
click at [125, 280] on div "Menu sections Sandwiches 4 Soup 2 Rice Meals 8 Casserole 2 Pasta 2 Meals by Wei…" at bounding box center [151, 267] width 109 height 356
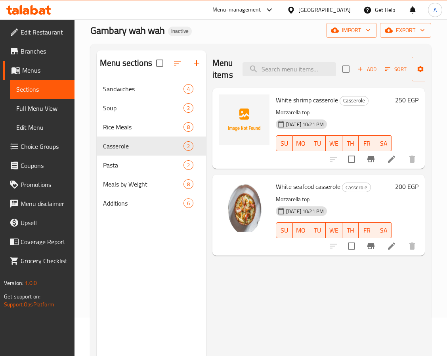
scroll to position [111, 0]
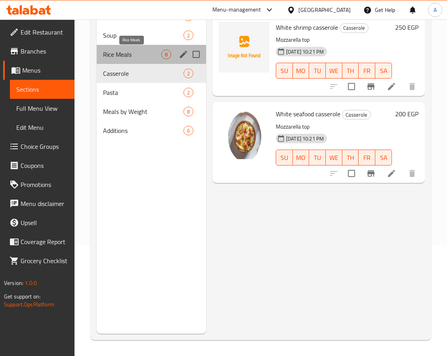
click at [125, 59] on span "Rice Meals" at bounding box center [132, 55] width 58 height 10
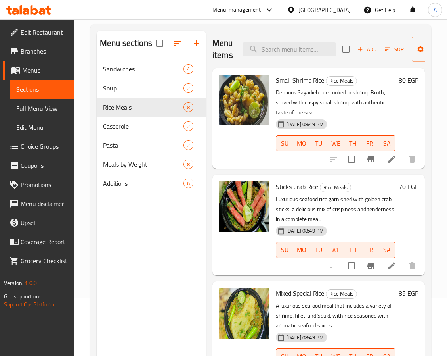
scroll to position [111, 0]
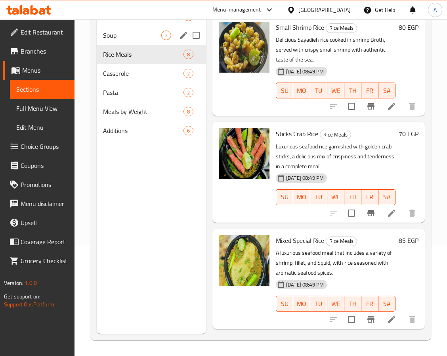
click at [120, 30] on div "Soup 2" at bounding box center [151, 35] width 109 height 19
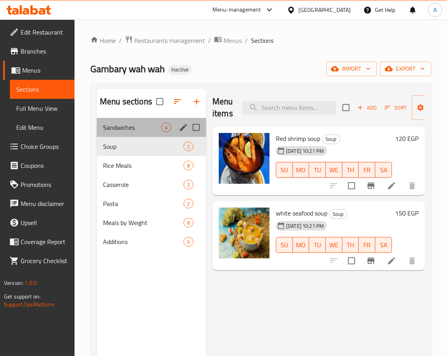
click at [119, 125] on span "Sandwiches" at bounding box center [132, 128] width 58 height 10
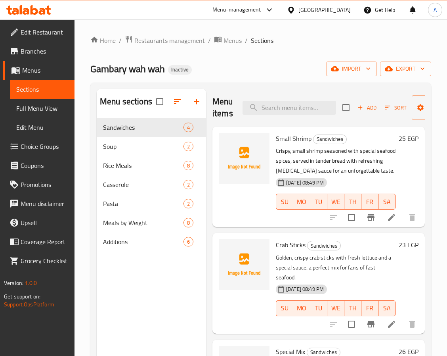
click at [294, 137] on span "Small Shrimp" at bounding box center [294, 138] width 36 height 12
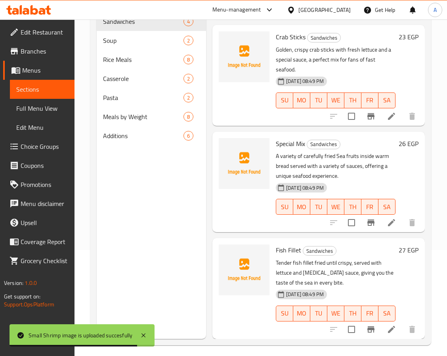
scroll to position [111, 0]
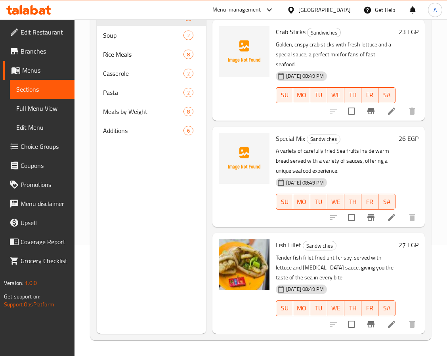
click at [282, 132] on span "Special Mix" at bounding box center [290, 138] width 29 height 12
click at [54, 111] on span "Full Menu View" at bounding box center [42, 109] width 52 height 10
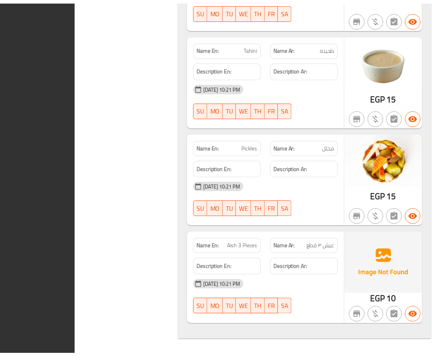
scroll to position [4701, 0]
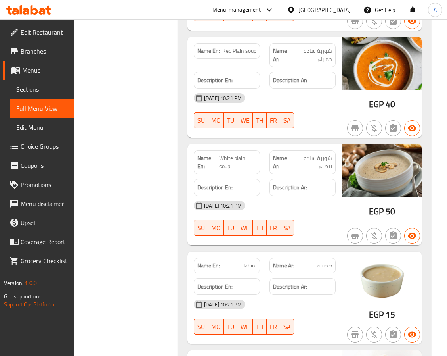
drag, startPoint x: 37, startPoint y: 35, endPoint x: 34, endPoint y: 37, distance: 4.1
click at [37, 35] on span "Edit Restaurant" at bounding box center [45, 32] width 48 height 10
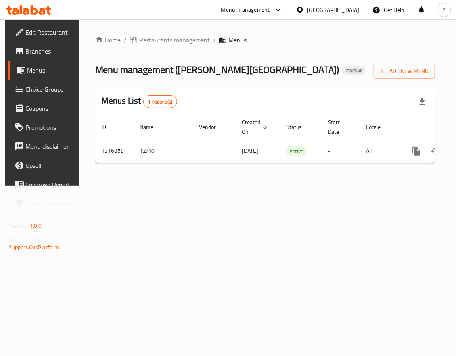
scroll to position [0, 45]
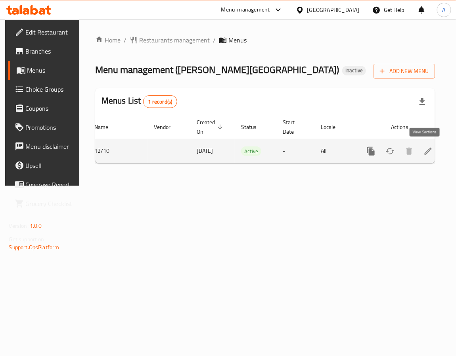
click at [430, 156] on link "enhanced table" at bounding box center [428, 151] width 19 height 19
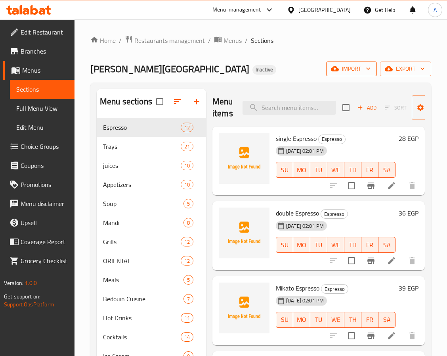
click at [356, 67] on span "import" at bounding box center [352, 69] width 38 height 10
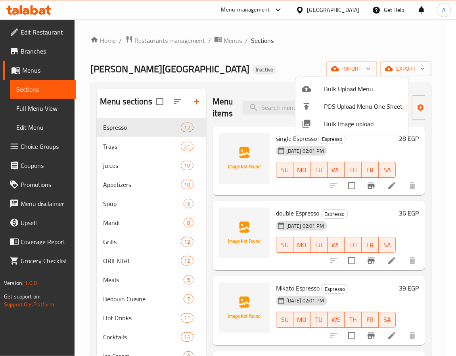
click at [336, 124] on span "Bulk Image upload" at bounding box center [363, 124] width 79 height 10
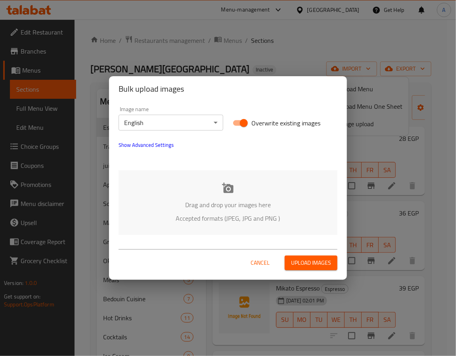
click at [203, 125] on body "​ Menu-management Egypt Get Help A Edit Restaurant Branches Menus Sections Full…" at bounding box center [228, 187] width 456 height 336
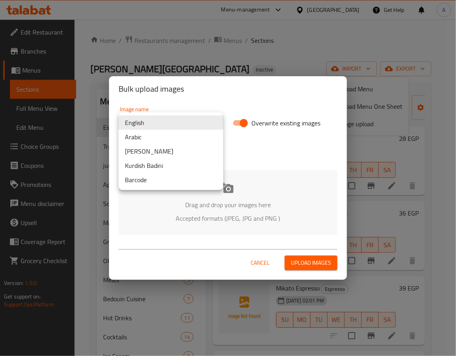
click at [181, 138] on li "Arabic" at bounding box center [171, 137] width 105 height 14
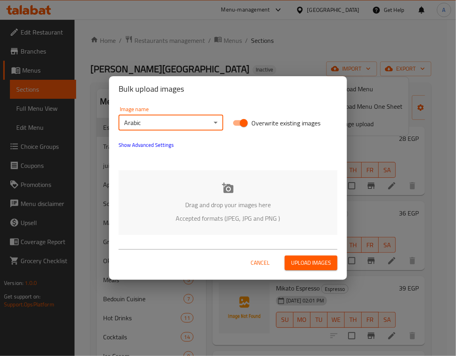
click at [236, 203] on p "Drag and drop your images here" at bounding box center [227, 205] width 195 height 10
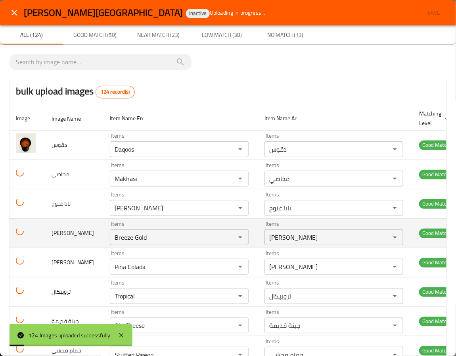
click at [65, 234] on span "بريز جولد" at bounding box center [73, 233] width 42 height 10
